Goal: Register for event/course

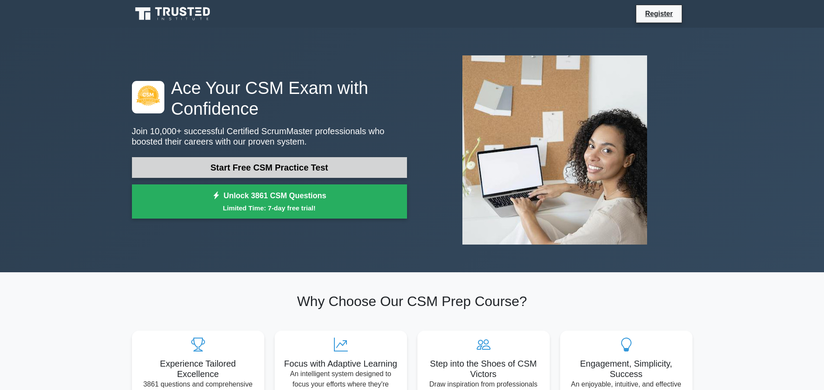
click at [290, 169] on link "Start Free CSM Practice Test" at bounding box center [269, 167] width 275 height 21
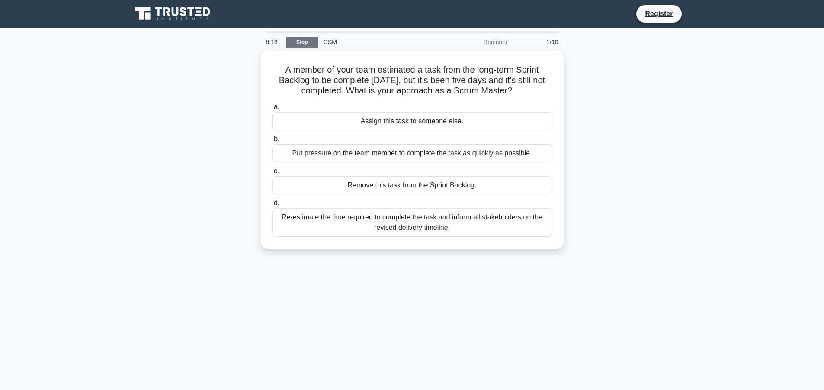
click at [311, 42] on link "Stop" at bounding box center [302, 42] width 32 height 11
